Goal: Complete application form

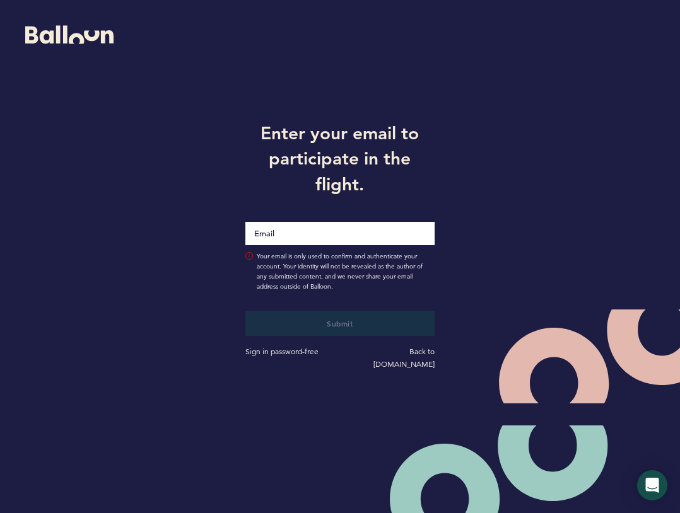
click at [311, 240] on input "Email" at bounding box center [339, 233] width 189 height 23
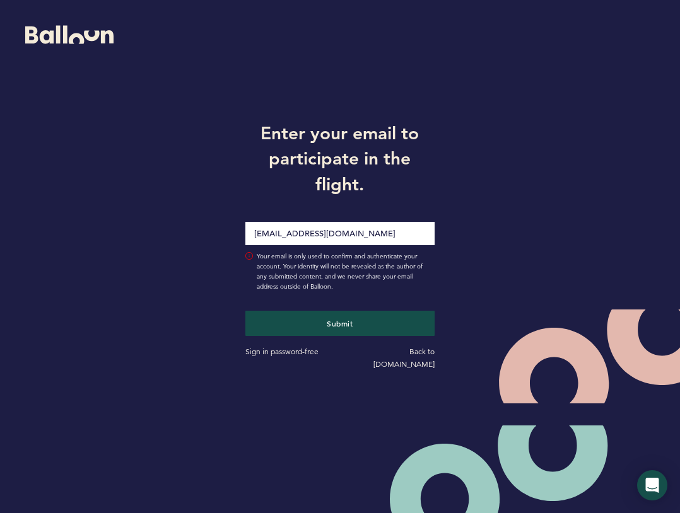
type input "[EMAIL_ADDRESS][DOMAIN_NAME]"
click at [245, 311] on button "Submit" at bounding box center [339, 323] width 189 height 25
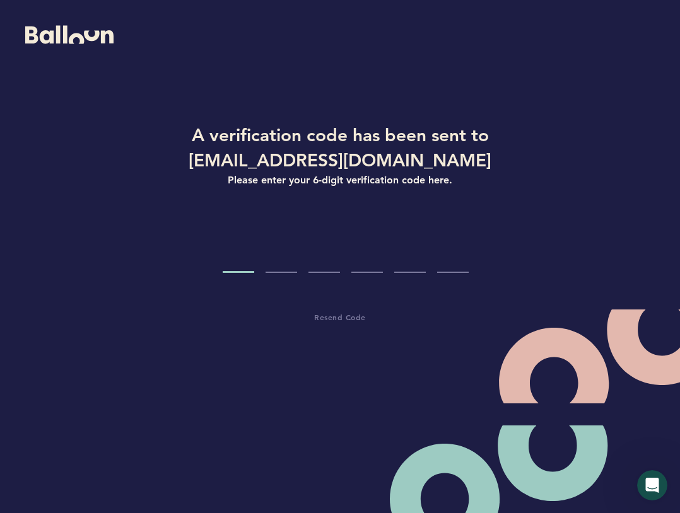
click at [245, 263] on input "Code digit 1" at bounding box center [239, 249] width 32 height 47
type input "1"
type input "5"
type input "3"
type input "5"
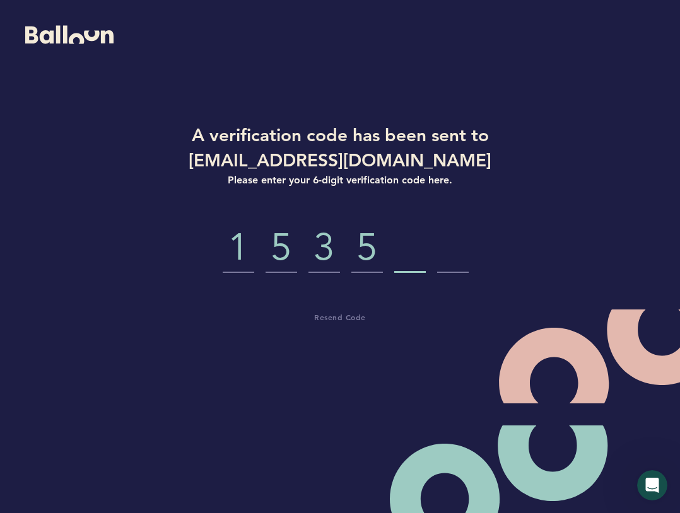
type input "7"
type input "9"
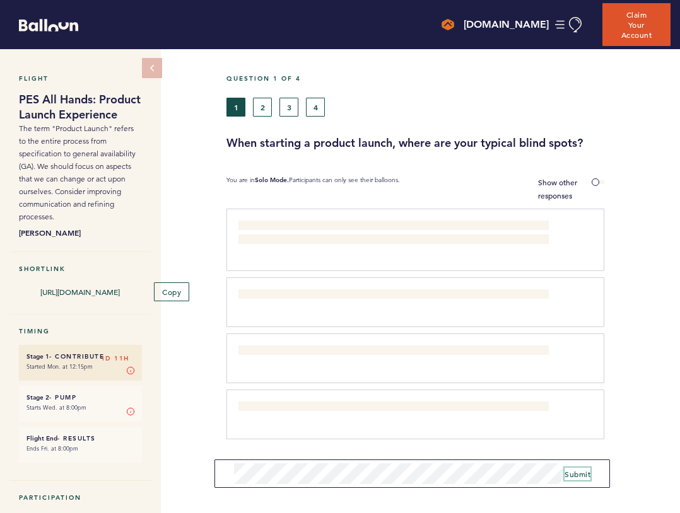
click at [586, 469] on span "Submit" at bounding box center [577, 474] width 26 height 10
click at [256, 98] on button "2" at bounding box center [262, 107] width 19 height 19
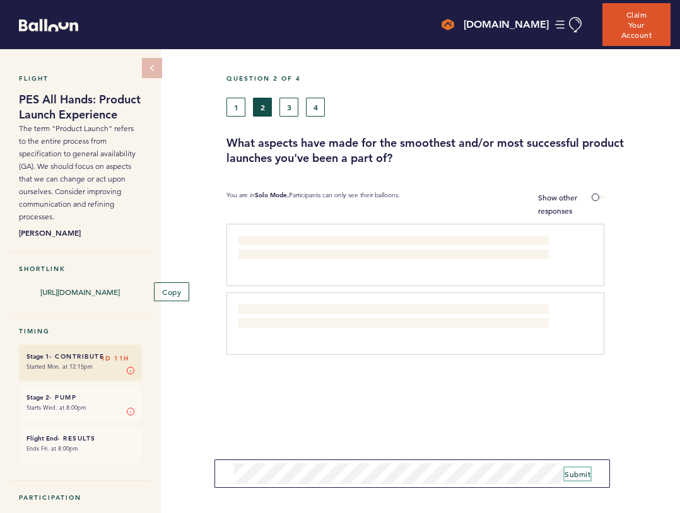
click at [575, 475] on span "Submit" at bounding box center [577, 474] width 26 height 10
click at [291, 102] on button "3" at bounding box center [288, 107] width 19 height 19
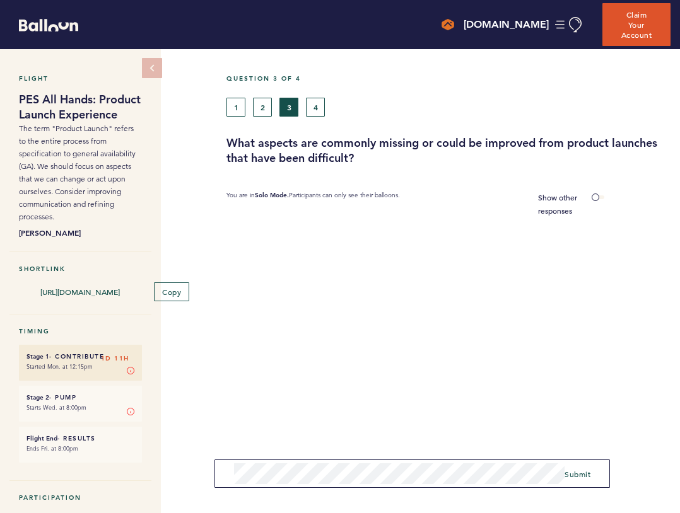
click at [593, 470] on form "Submit" at bounding box center [411, 474] width 395 height 28
click at [586, 472] on span "Submit" at bounding box center [577, 474] width 26 height 10
click at [318, 98] on button "4" at bounding box center [315, 107] width 19 height 19
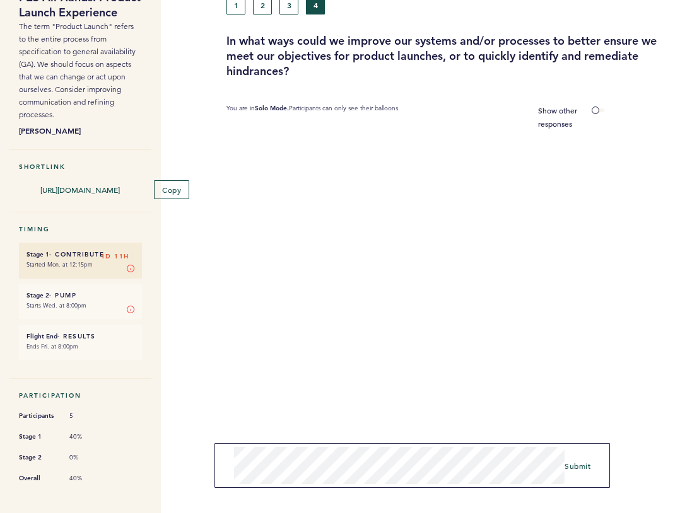
scroll to position [113, 0]
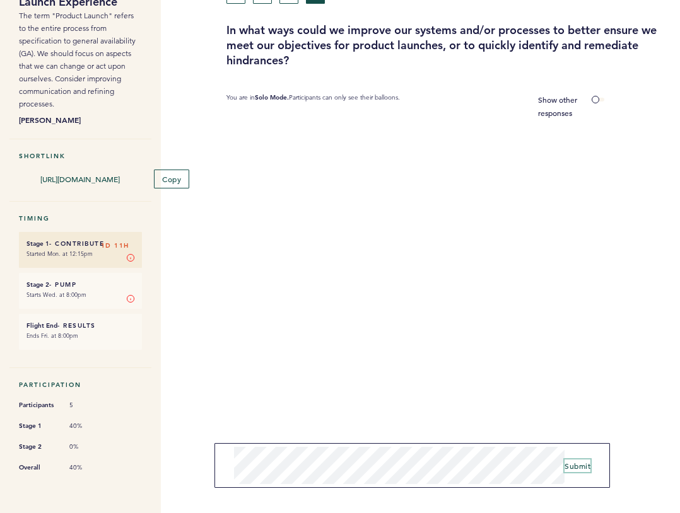
click at [576, 470] on span "Submit" at bounding box center [577, 466] width 26 height 10
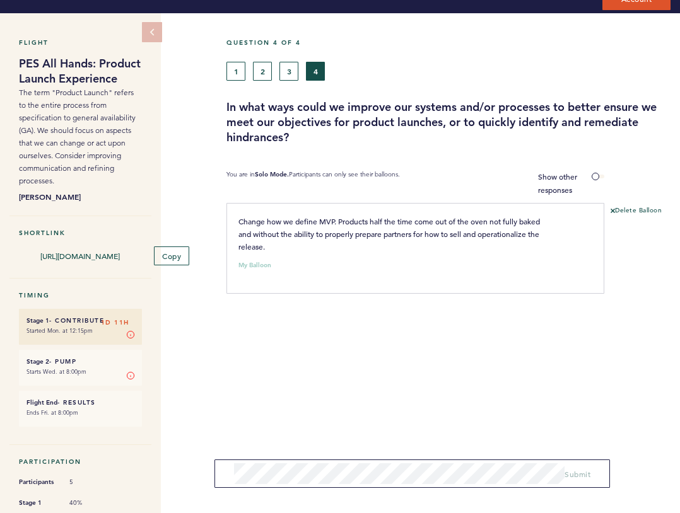
scroll to position [0, 0]
